Goal: Transaction & Acquisition: Book appointment/travel/reservation

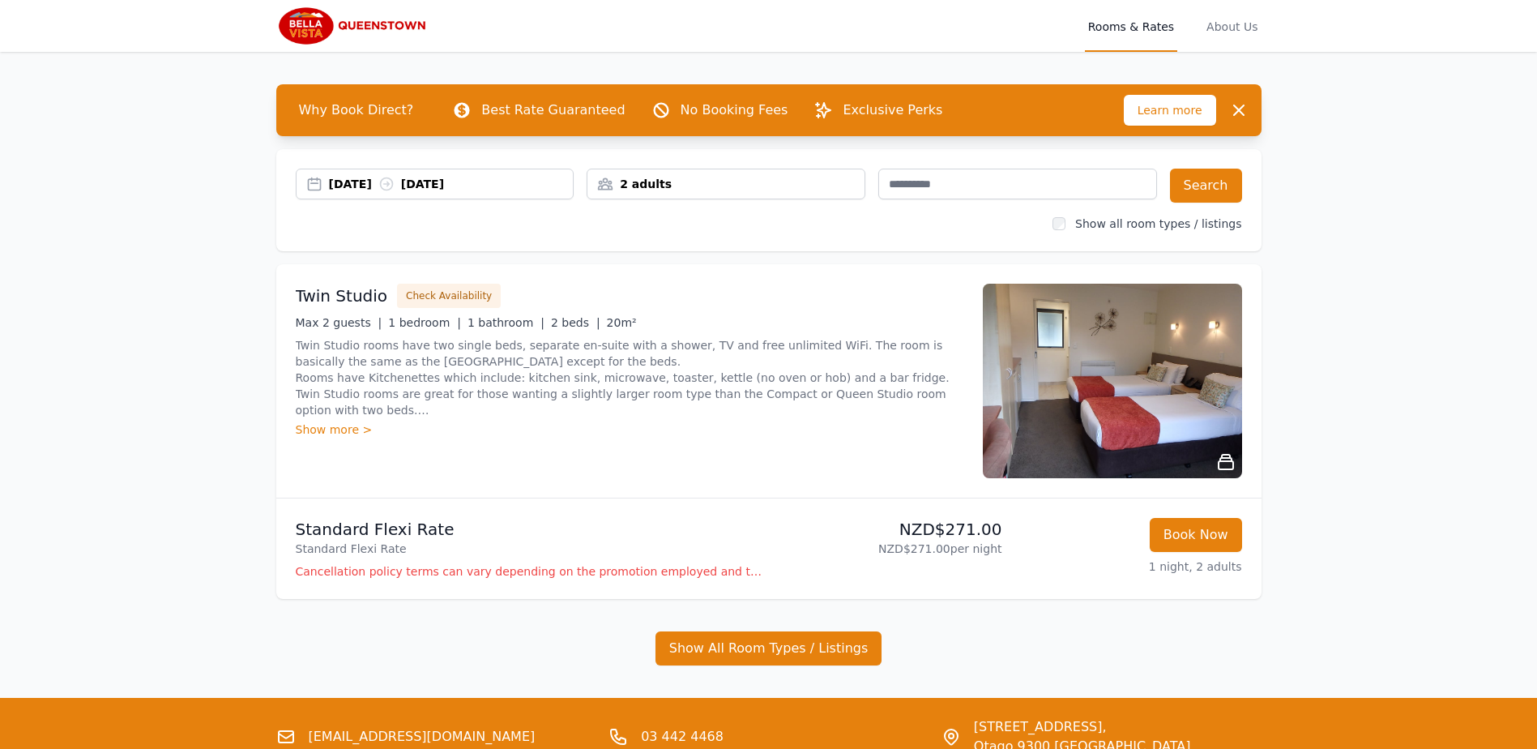
click at [368, 184] on div "[DATE] [DATE]" at bounding box center [451, 184] width 245 height 16
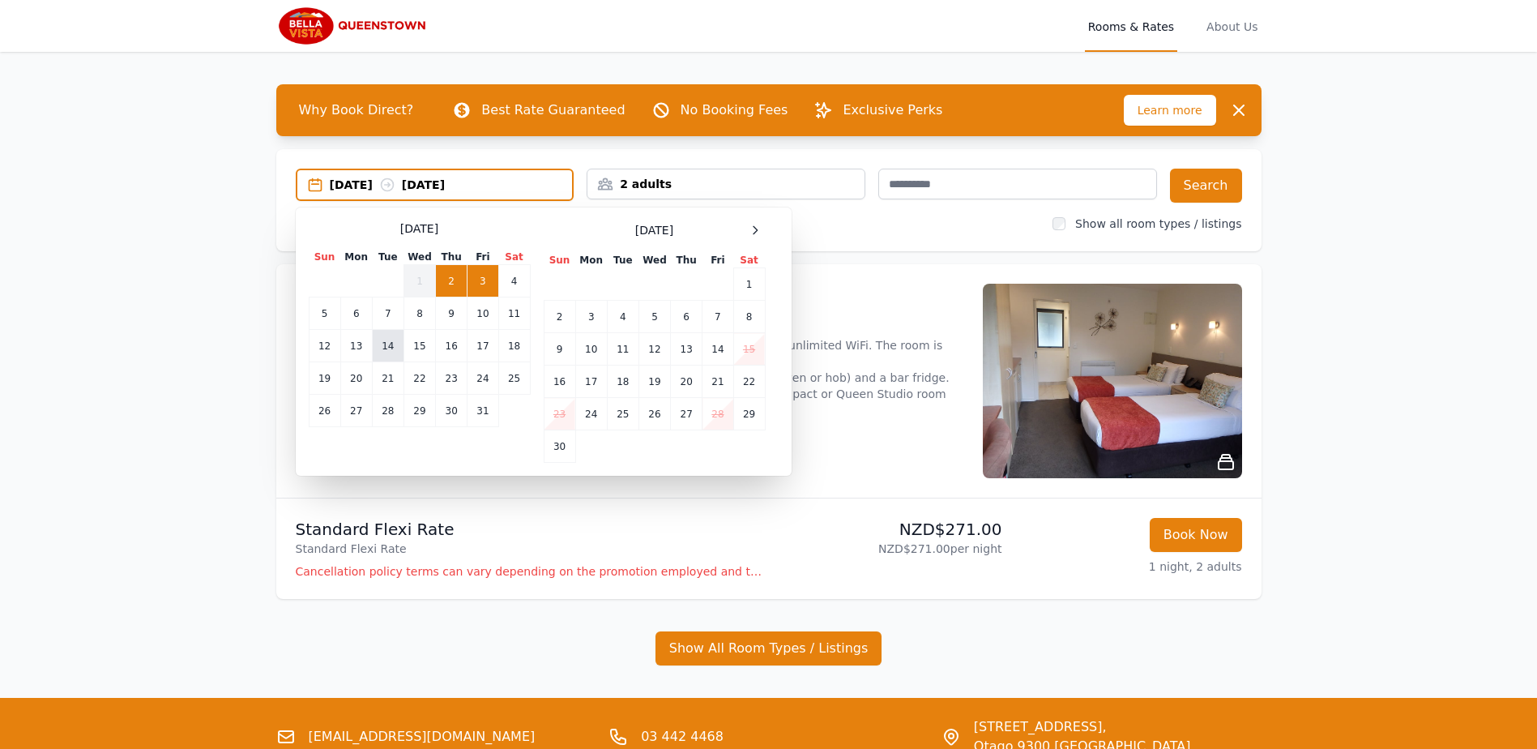
click at [393, 349] on td "14" at bounding box center [388, 346] width 32 height 32
click at [515, 346] on td "18" at bounding box center [514, 346] width 32 height 32
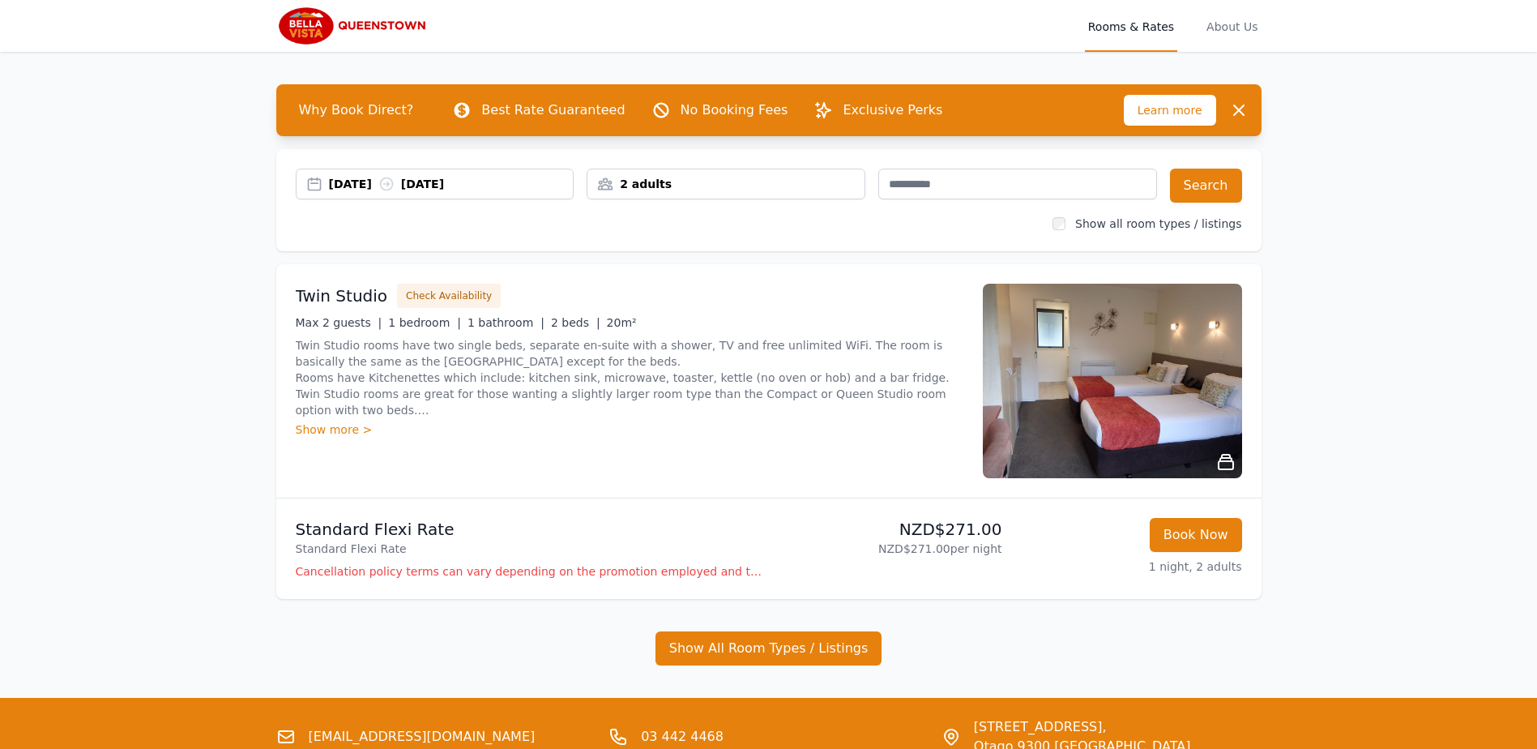
click at [816, 180] on div "2 adults" at bounding box center [725, 184] width 277 height 16
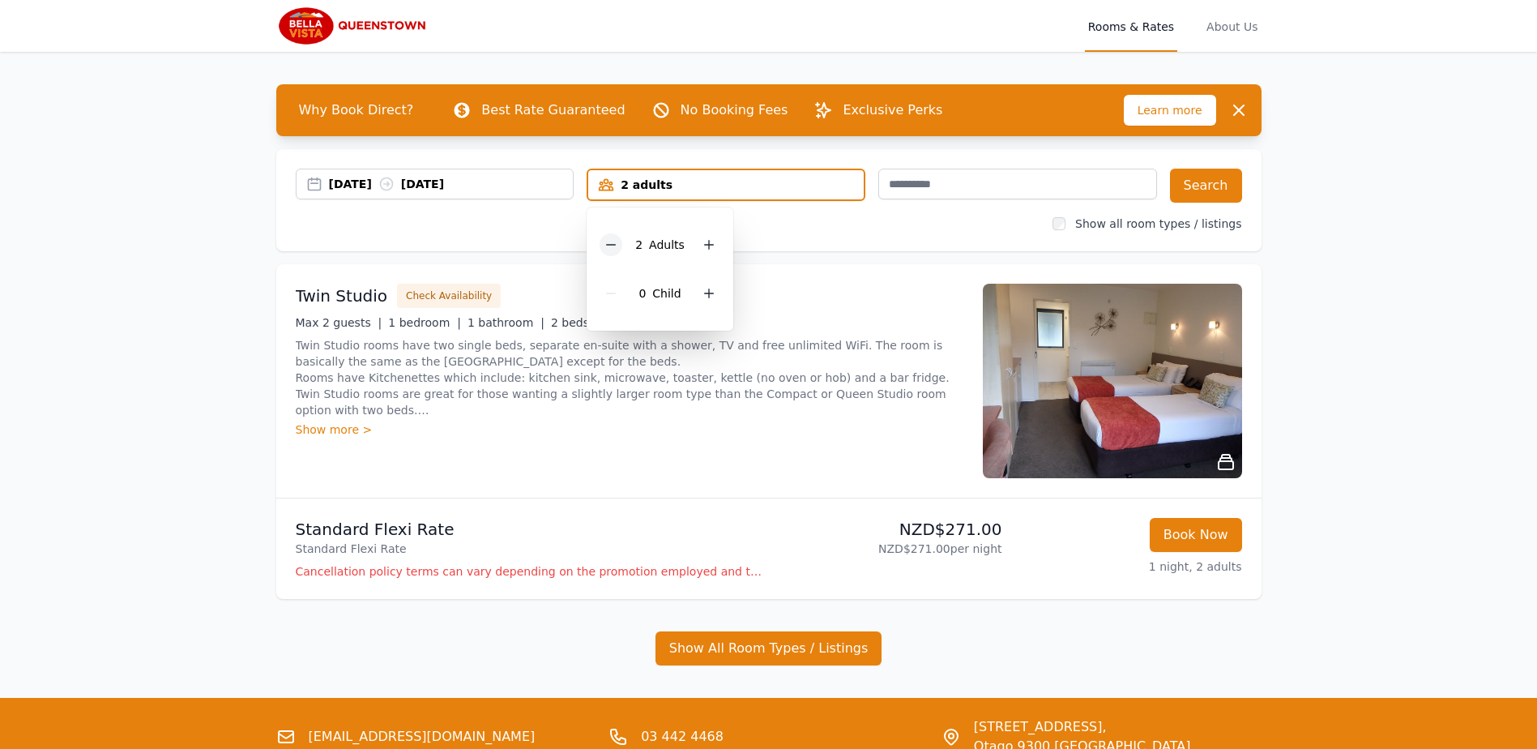
click at [617, 247] on icon at bounding box center [610, 244] width 13 height 13
click at [948, 191] on input "text" at bounding box center [1017, 183] width 279 height 31
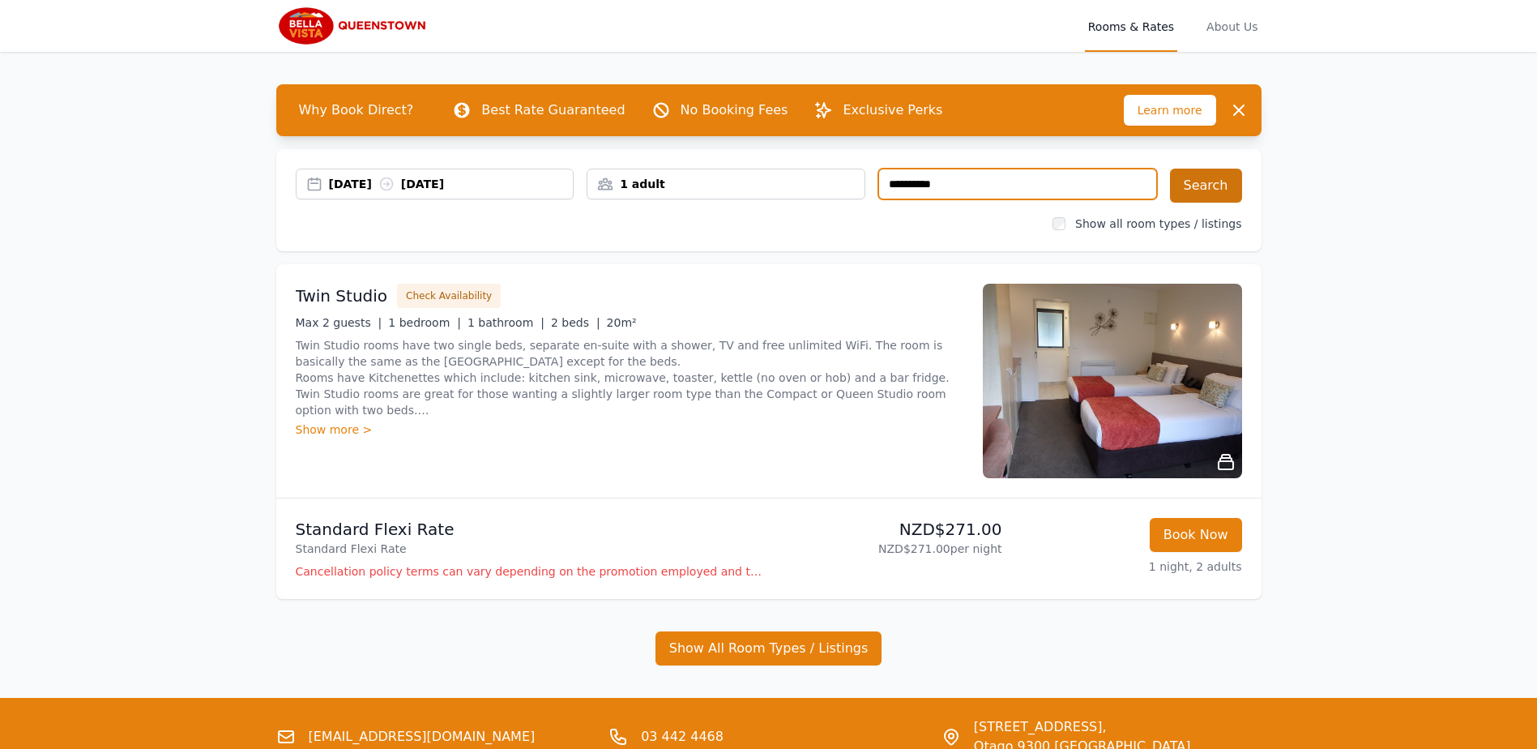
type input "**********"
click at [1209, 184] on button "Search" at bounding box center [1206, 185] width 72 height 34
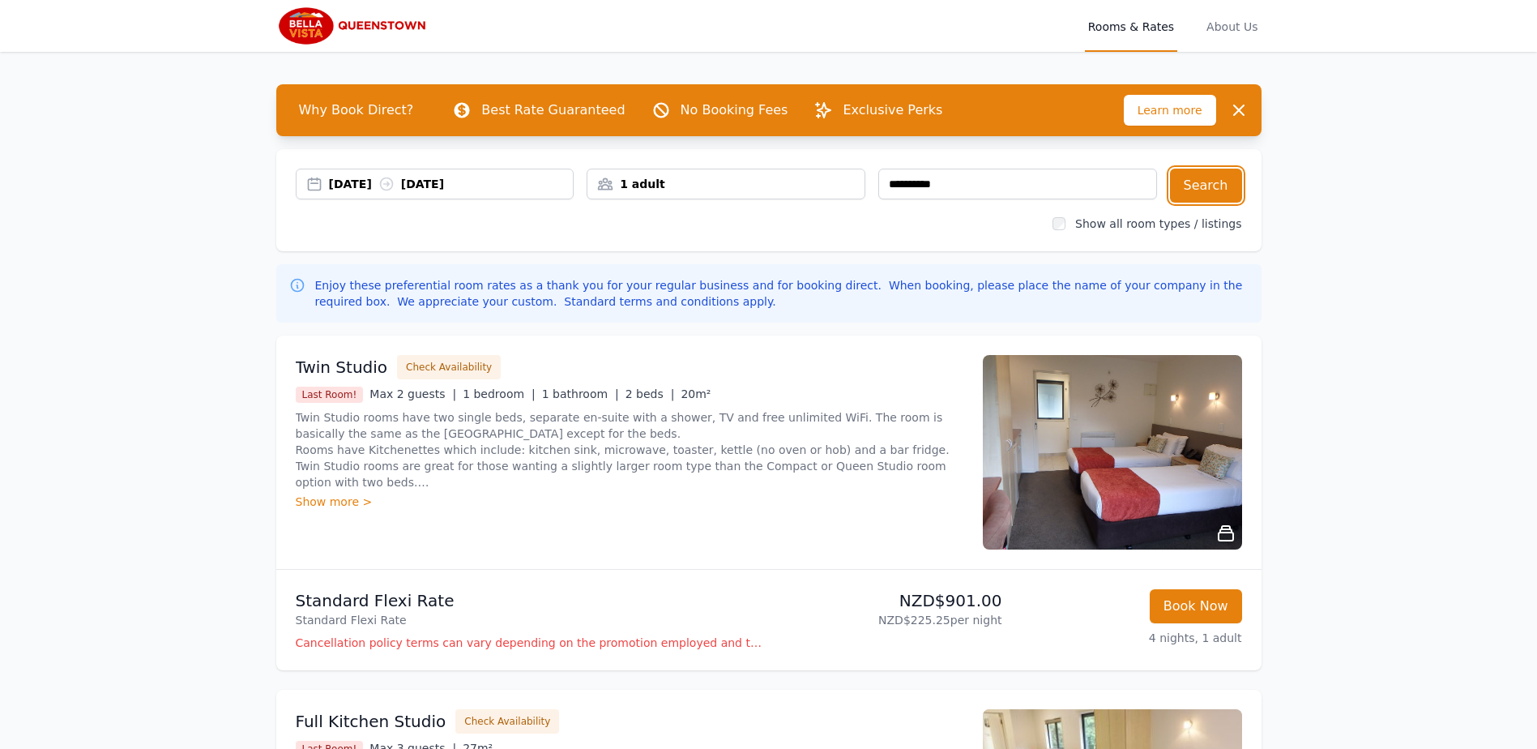
click at [517, 183] on div "[DATE] [DATE]" at bounding box center [451, 184] width 245 height 16
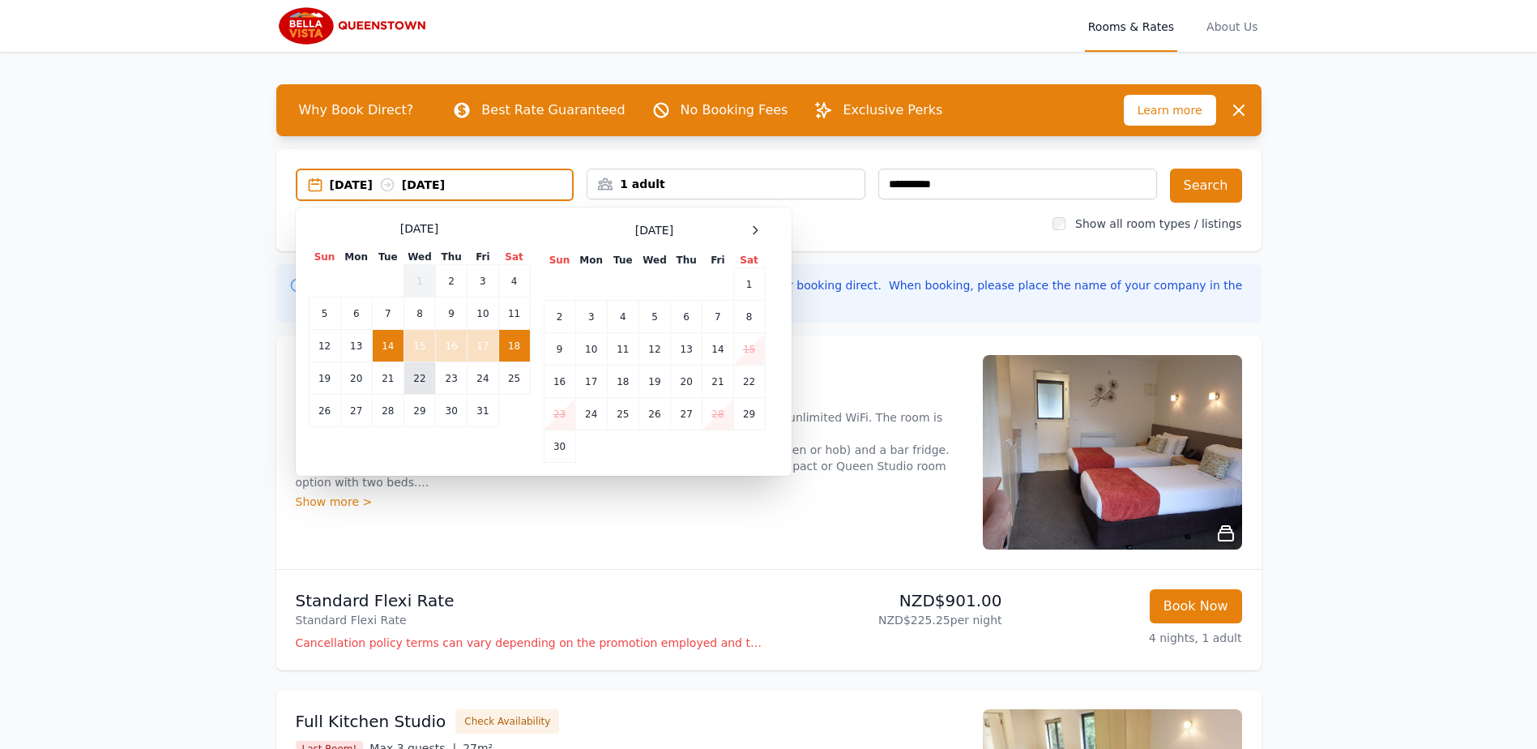
click at [423, 377] on td "22" at bounding box center [419, 378] width 32 height 32
click at [453, 377] on td "23" at bounding box center [452, 378] width 32 height 32
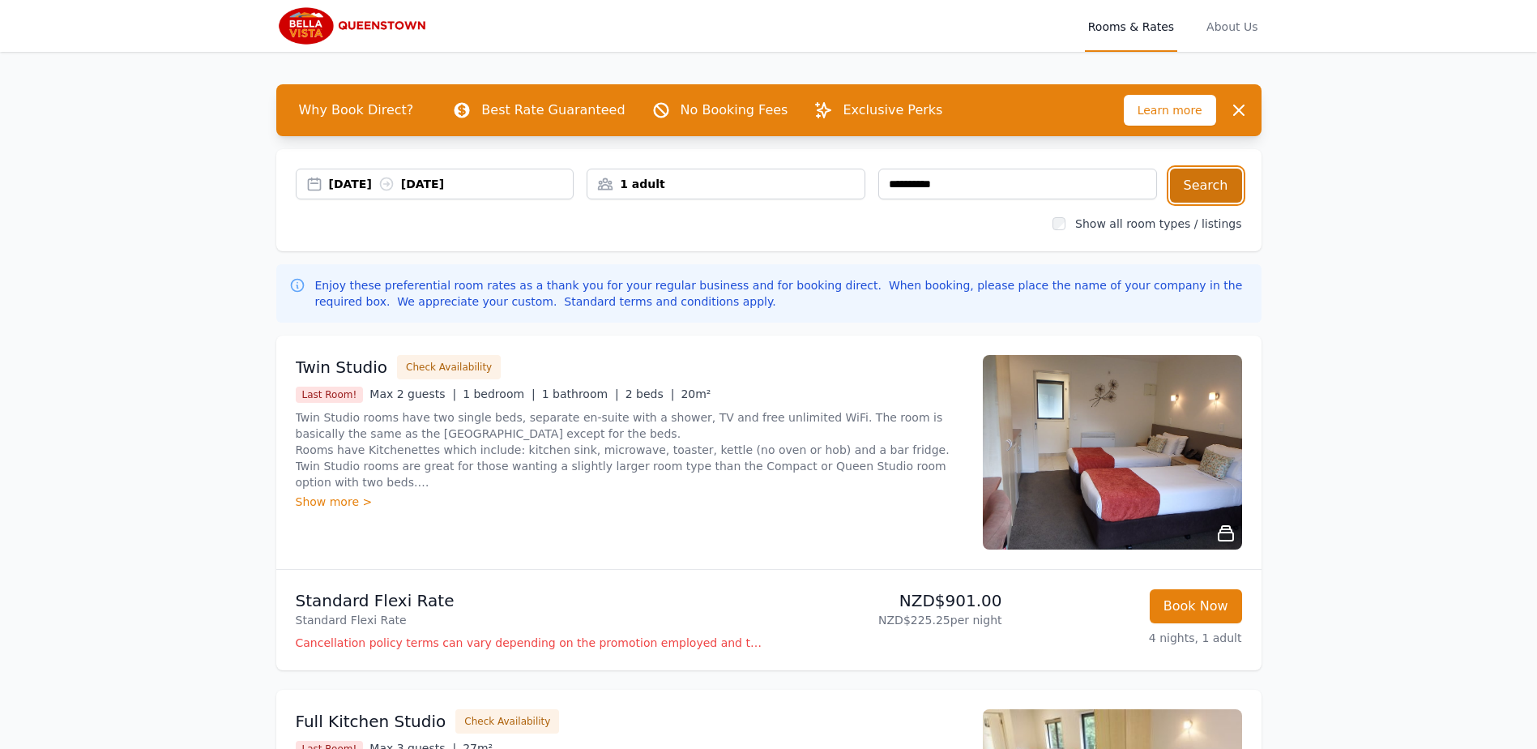
click at [1218, 194] on button "Search" at bounding box center [1206, 185] width 72 height 34
